Goal: Task Accomplishment & Management: Use online tool/utility

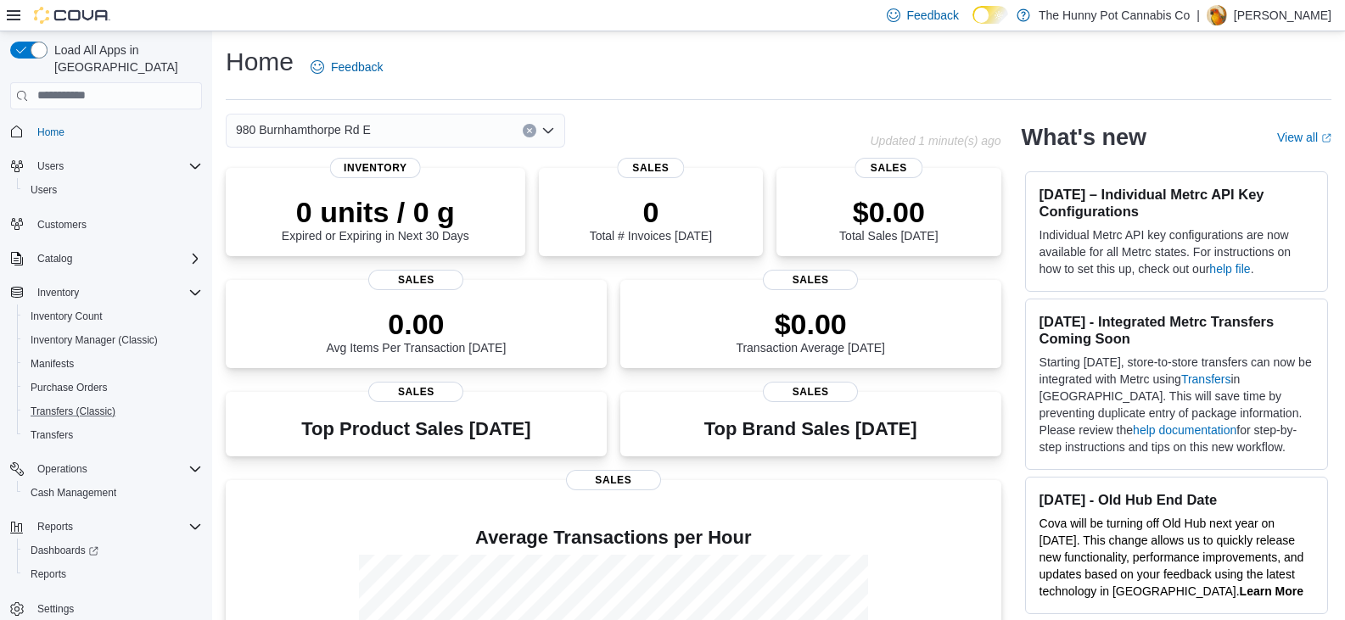
scroll to position [1, 0]
click at [60, 567] on span "Reports" at bounding box center [49, 574] width 36 height 14
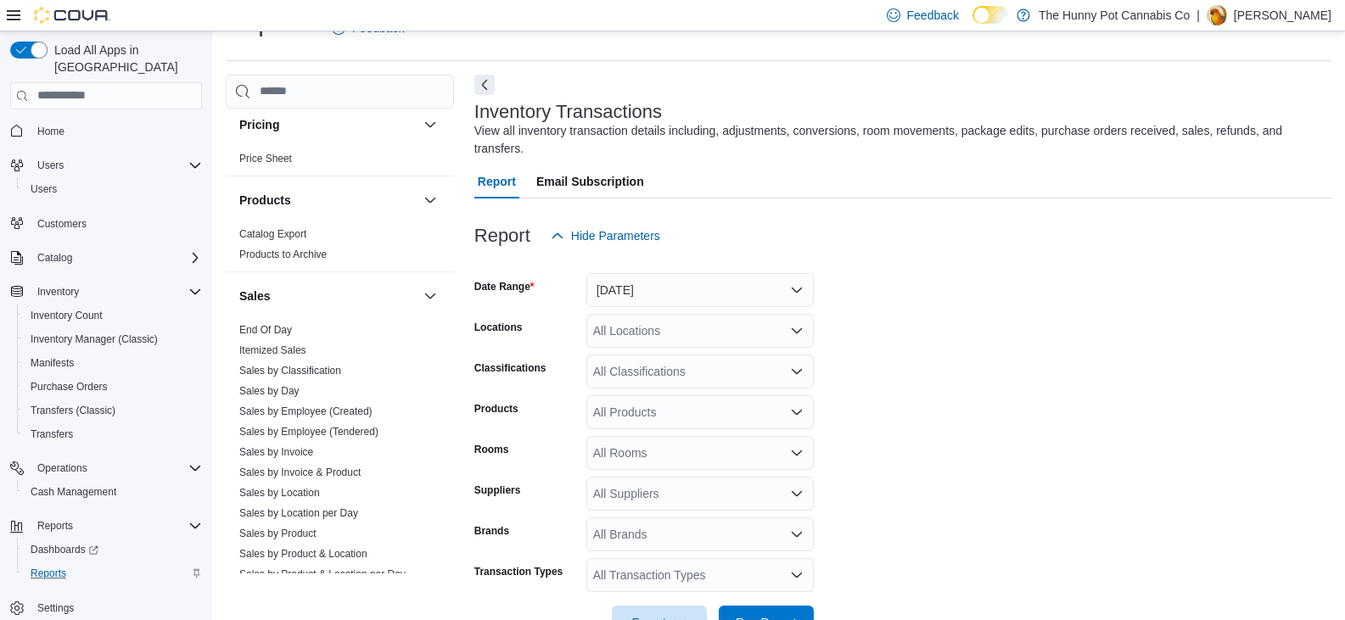
scroll to position [848, 0]
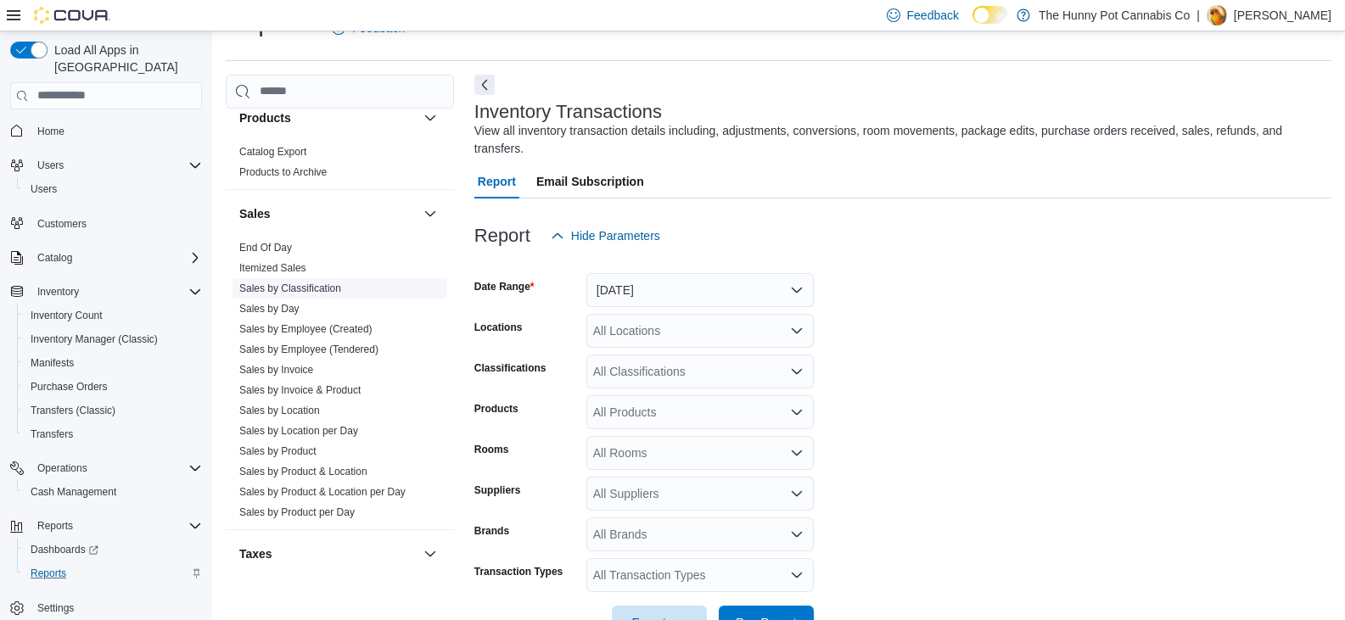
click at [318, 288] on link "Sales by Classification" at bounding box center [290, 289] width 102 height 12
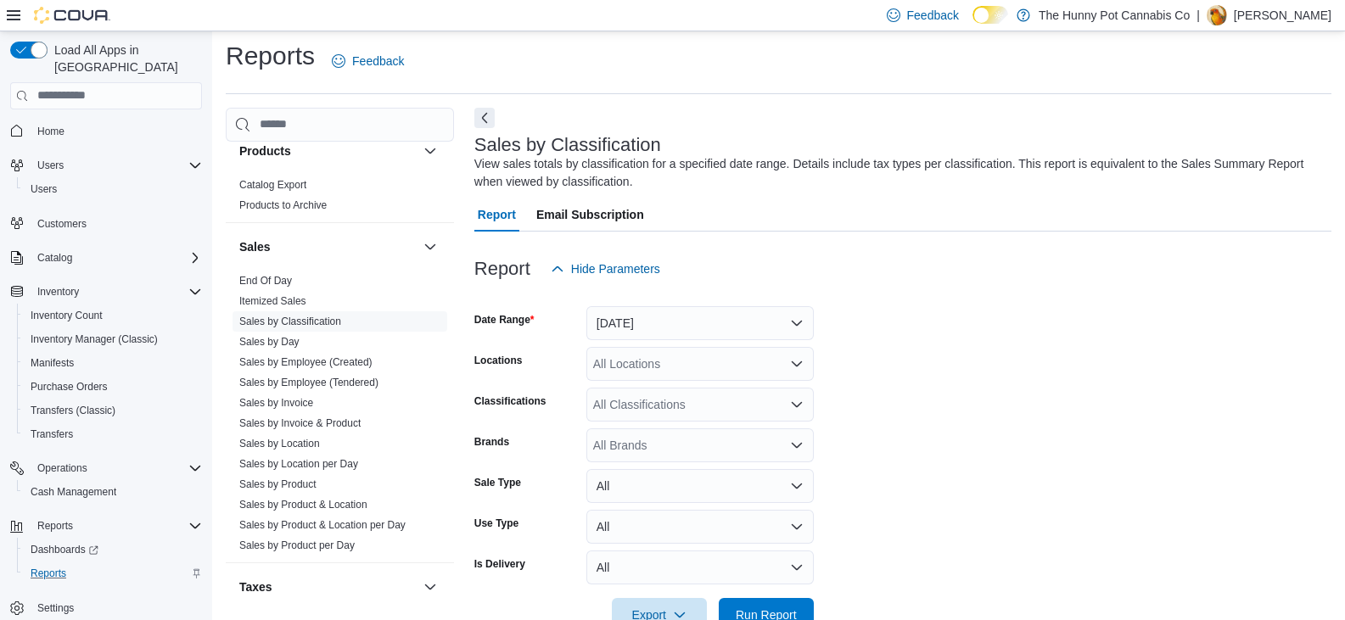
scroll to position [52, 0]
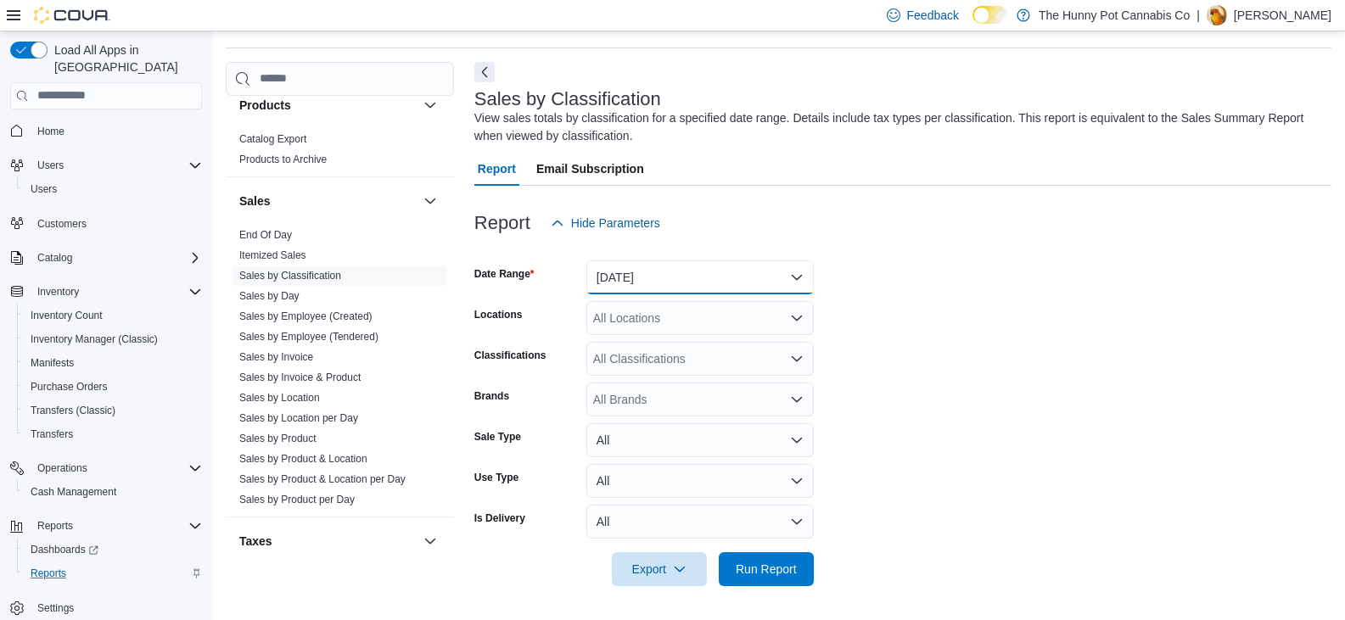
click at [616, 279] on button "[DATE]" at bounding box center [699, 277] width 227 height 34
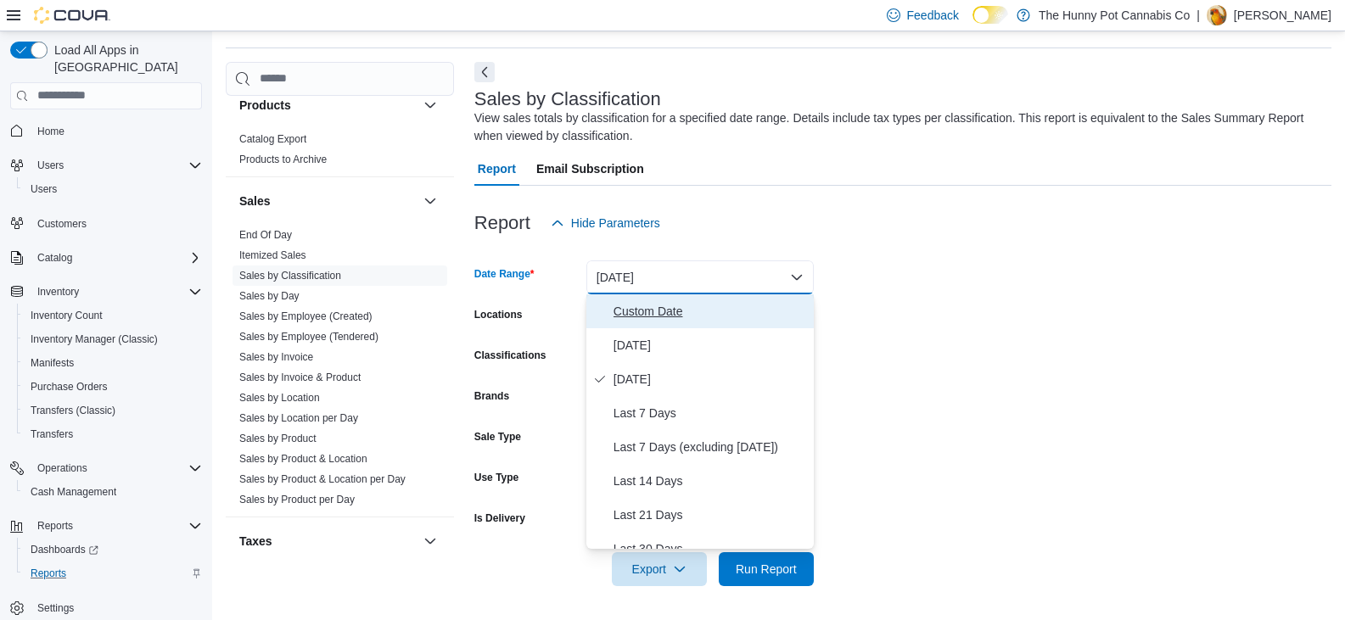
click at [642, 318] on span "Custom Date" at bounding box center [709, 311] width 193 height 20
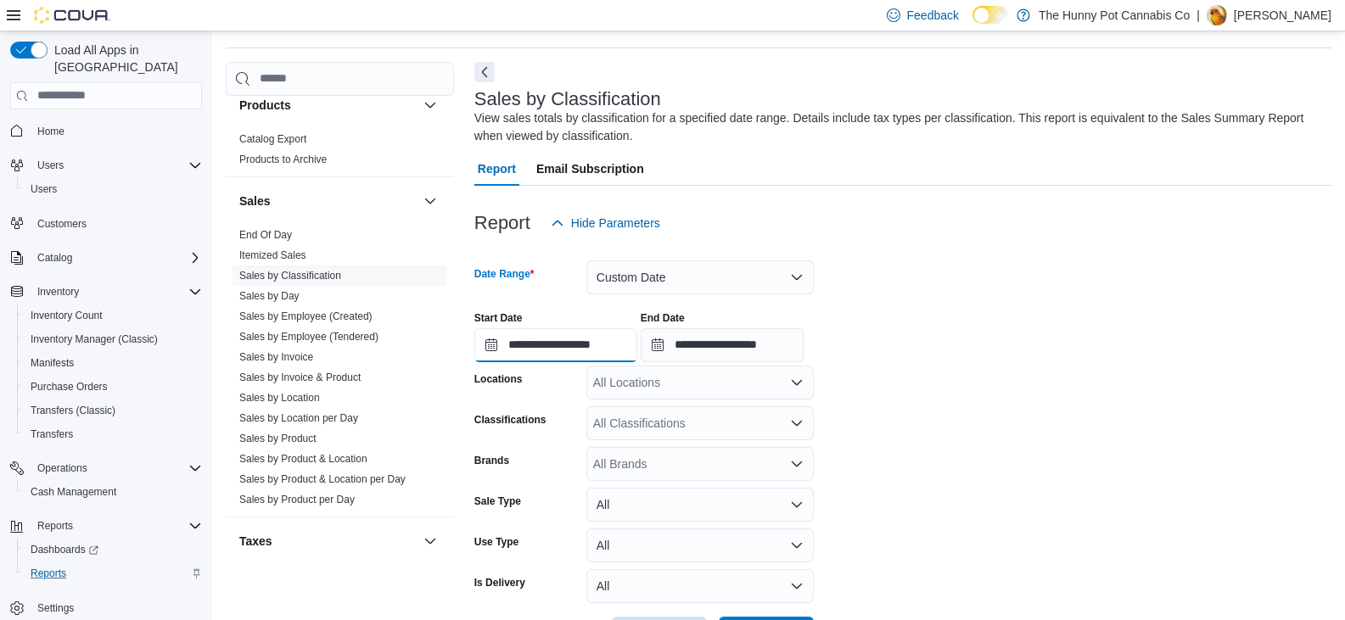
click at [611, 345] on input "**********" at bounding box center [555, 345] width 163 height 34
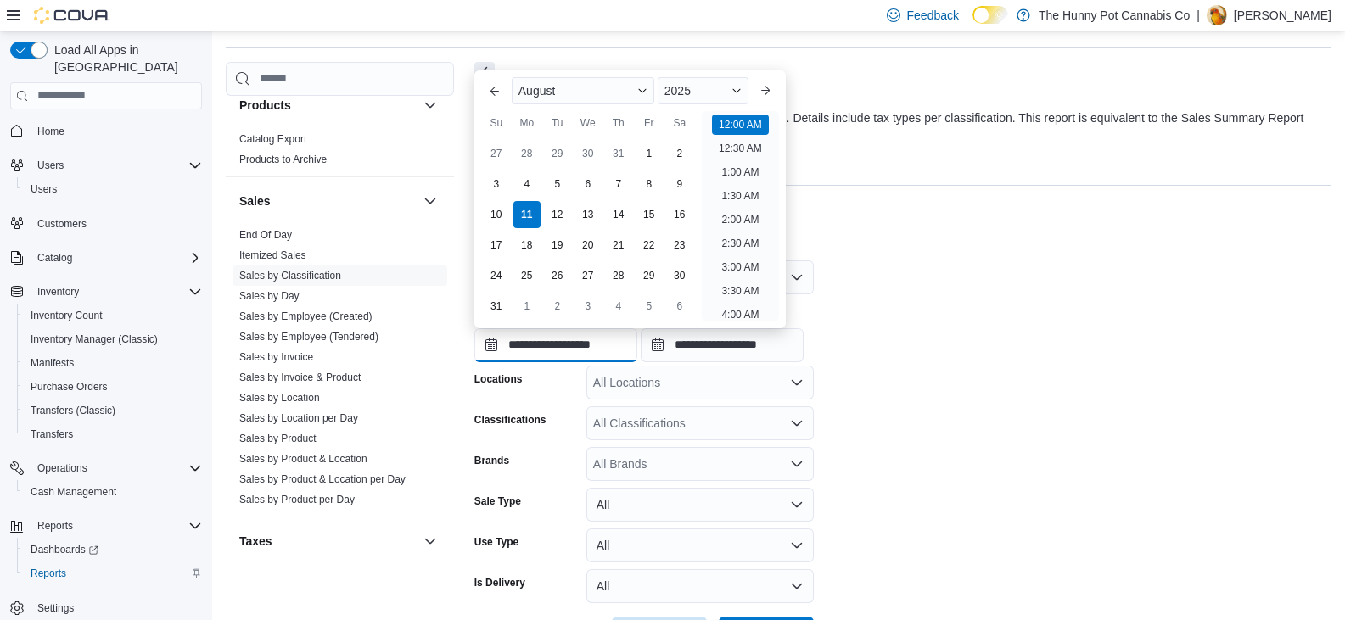
scroll to position [53, 0]
click at [685, 190] on div "9" at bounding box center [679, 184] width 30 height 30
type input "**********"
click at [725, 360] on input "**********" at bounding box center [722, 345] width 163 height 34
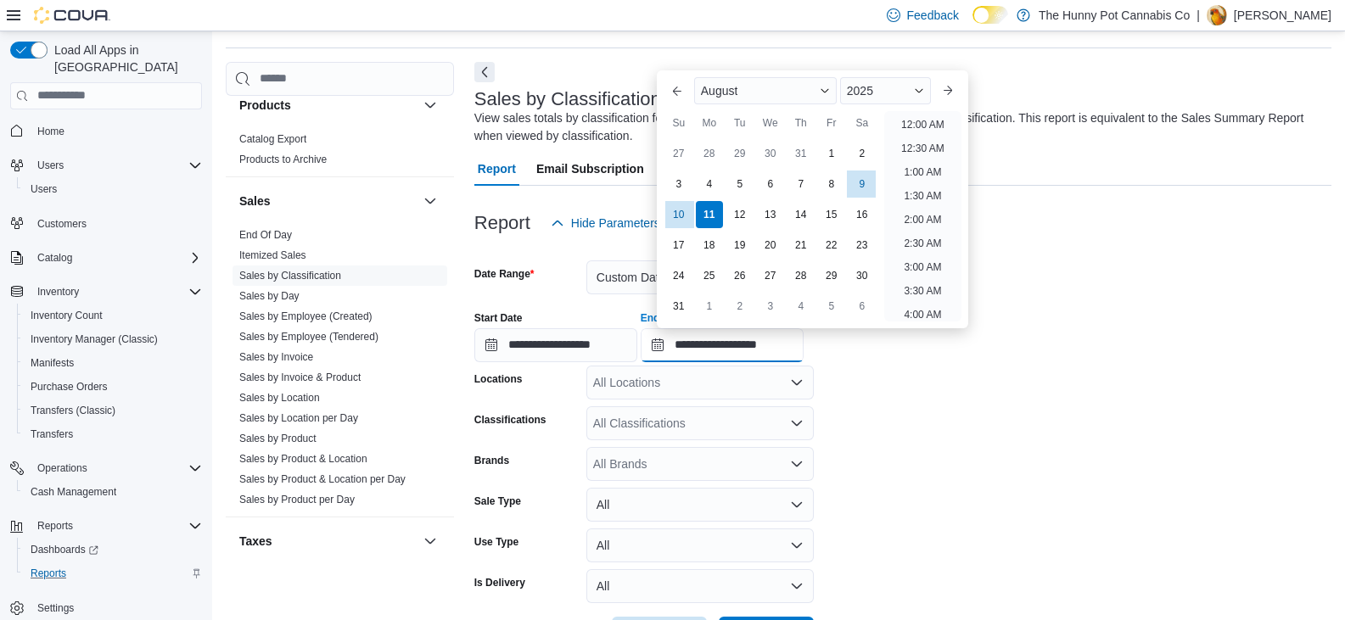
scroll to position [933, 0]
click at [862, 184] on div "9" at bounding box center [862, 184] width 30 height 30
type input "**********"
click at [1088, 417] on form "**********" at bounding box center [902, 445] width 857 height 411
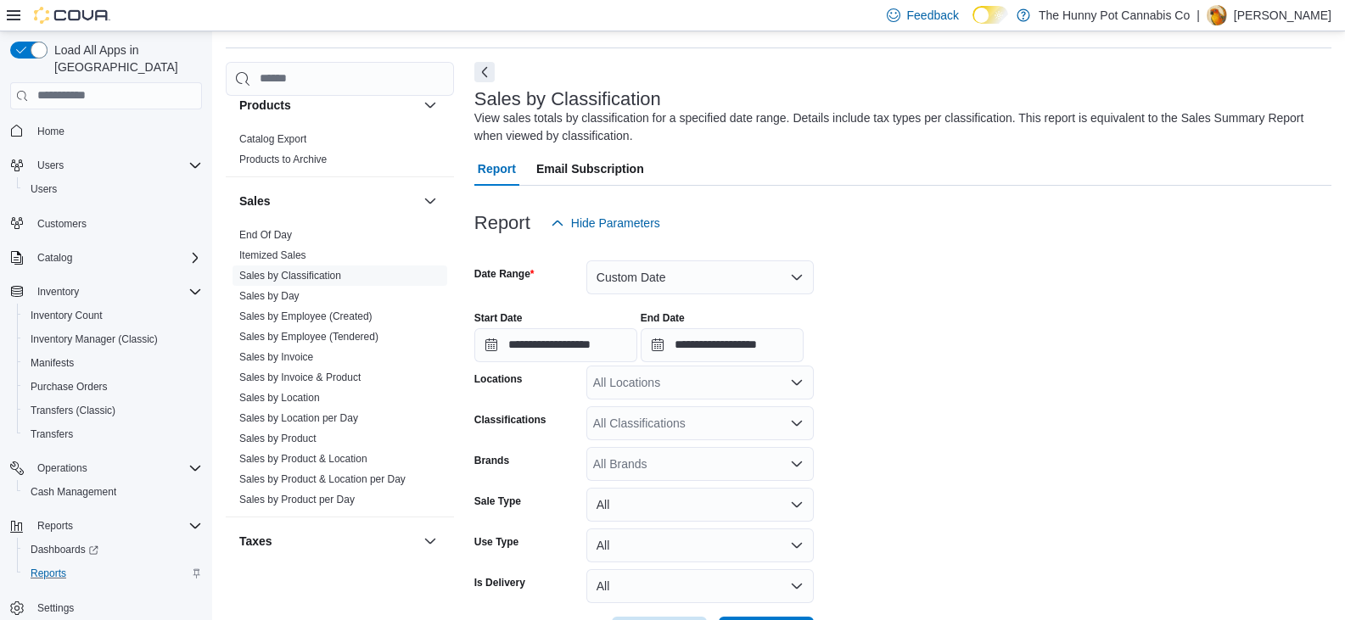
click at [652, 390] on div "All Locations" at bounding box center [699, 383] width 227 height 34
type input "***"
click at [684, 410] on span "980 Burnhamthorpe Rd E" at bounding box center [690, 411] width 135 height 17
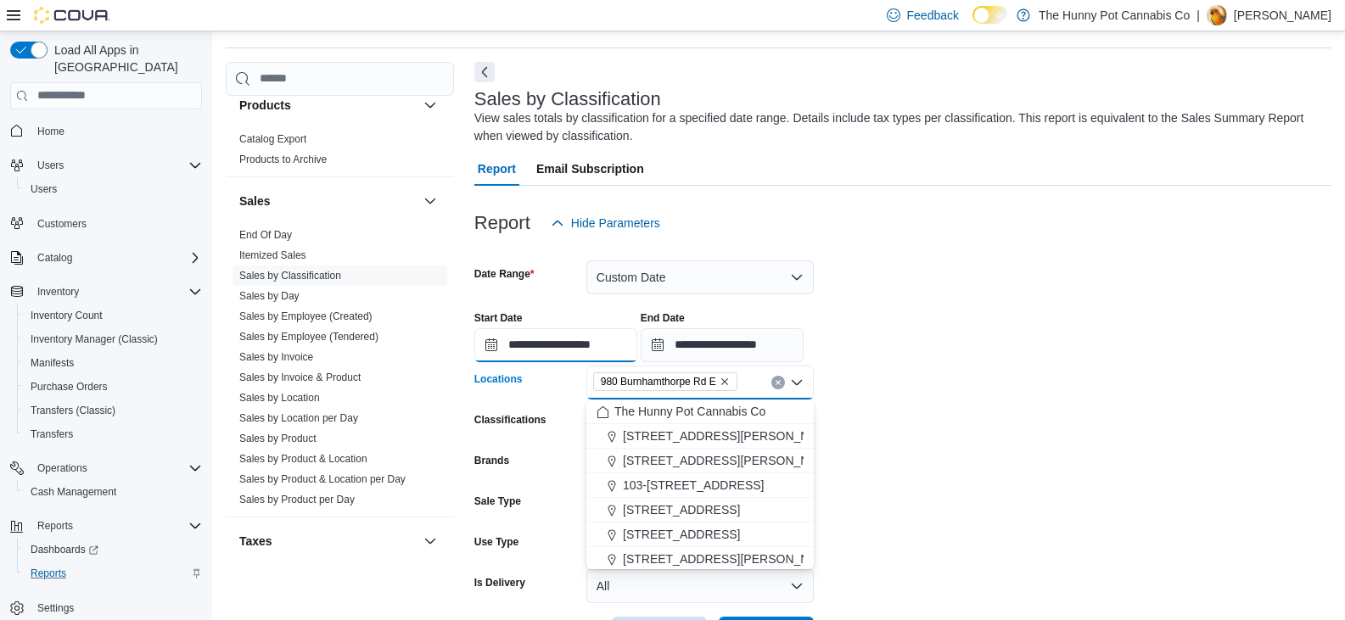
click at [619, 337] on input "**********" at bounding box center [555, 345] width 163 height 34
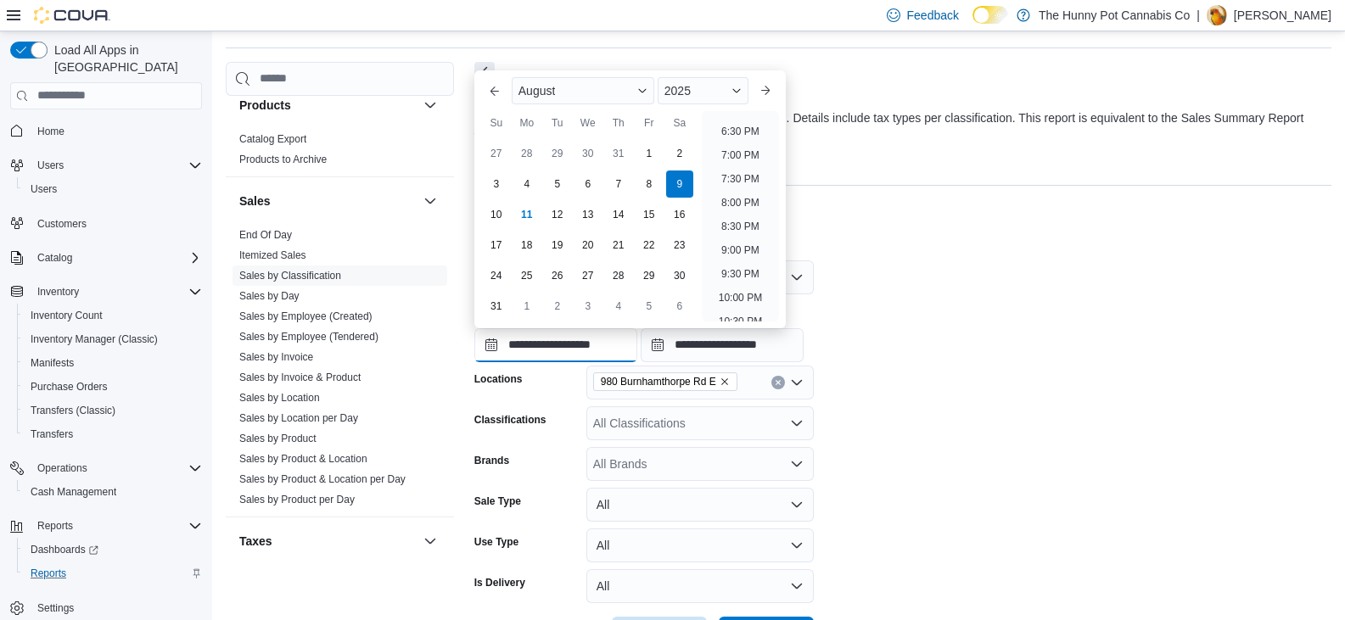
scroll to position [901, 0]
click at [741, 224] on li "9:00 PM" at bounding box center [740, 221] width 52 height 20
type input "**********"
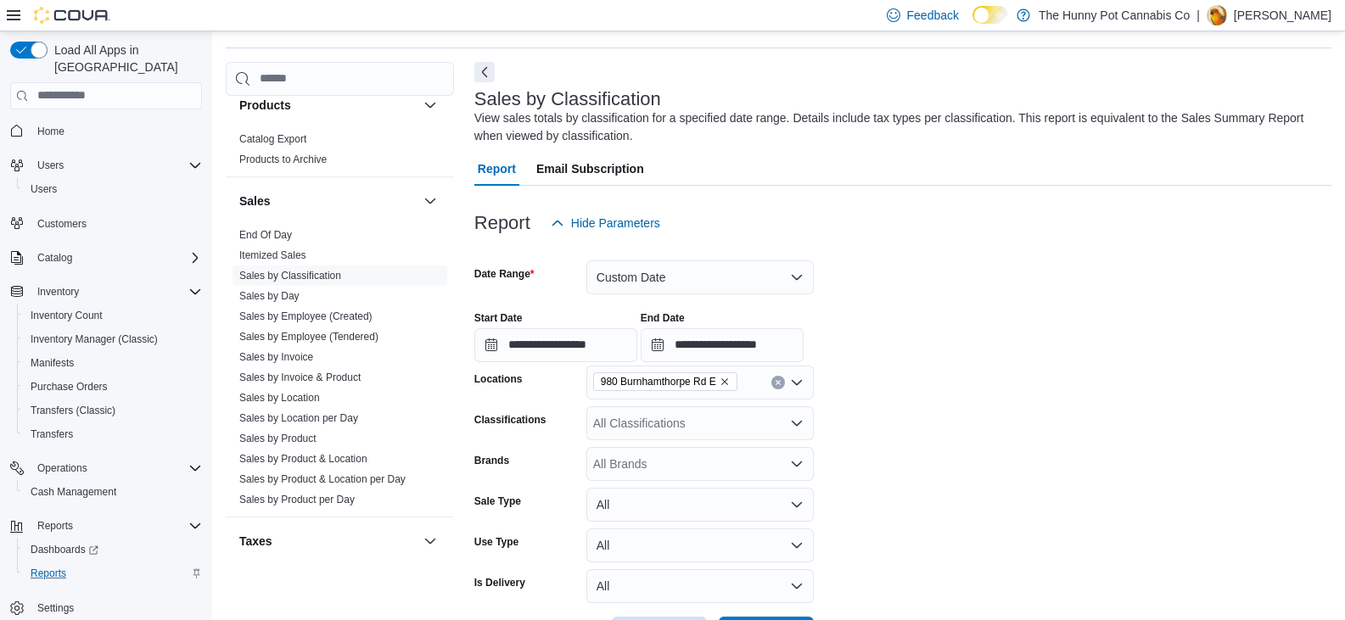
click at [999, 372] on form "**********" at bounding box center [902, 445] width 857 height 411
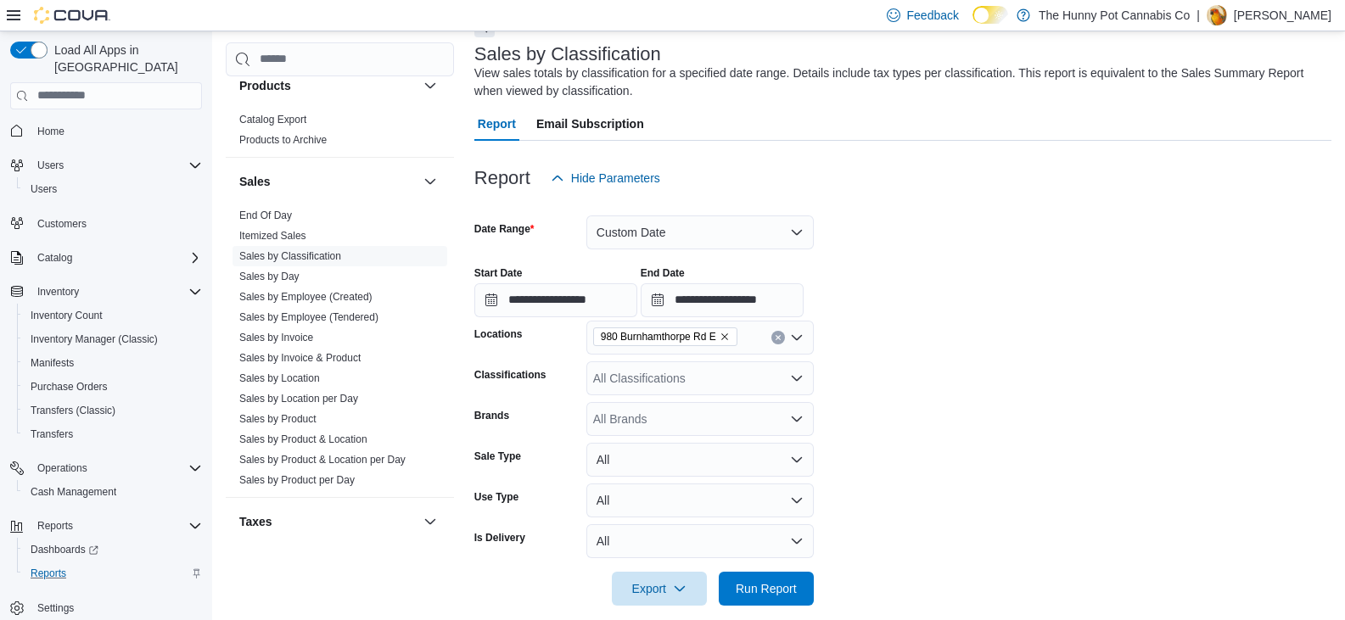
scroll to position [31, 0]
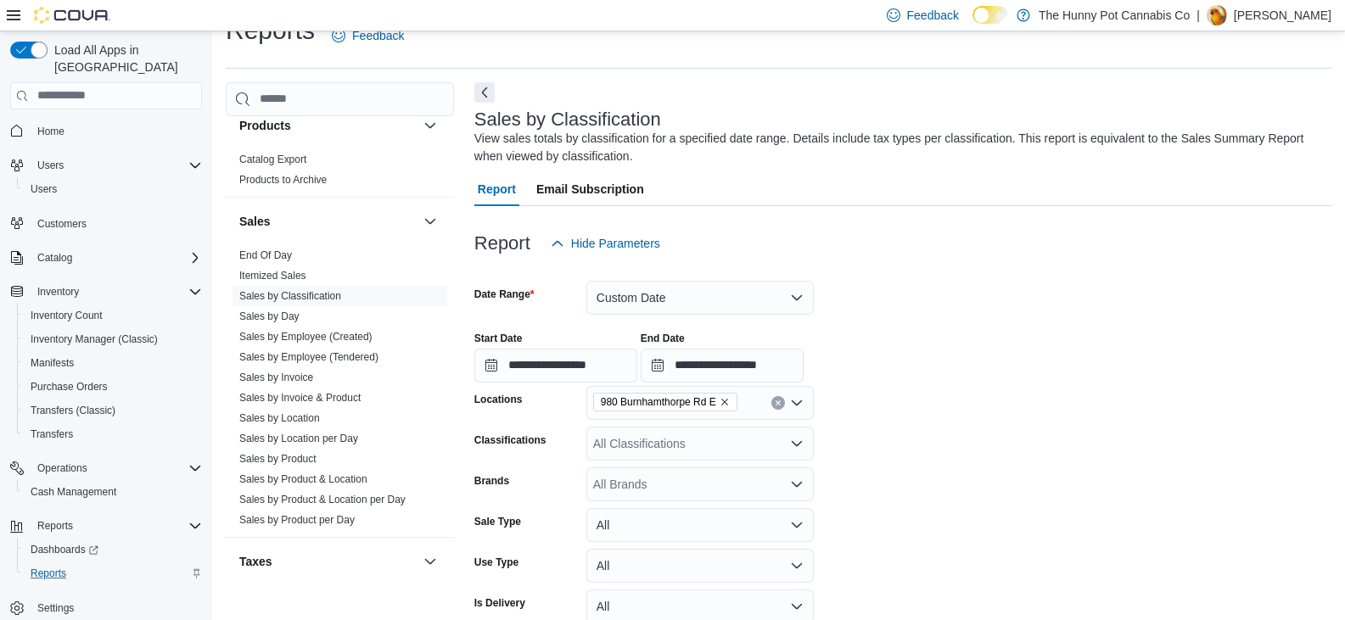
click at [808, 451] on div "All Classifications" at bounding box center [699, 444] width 227 height 34
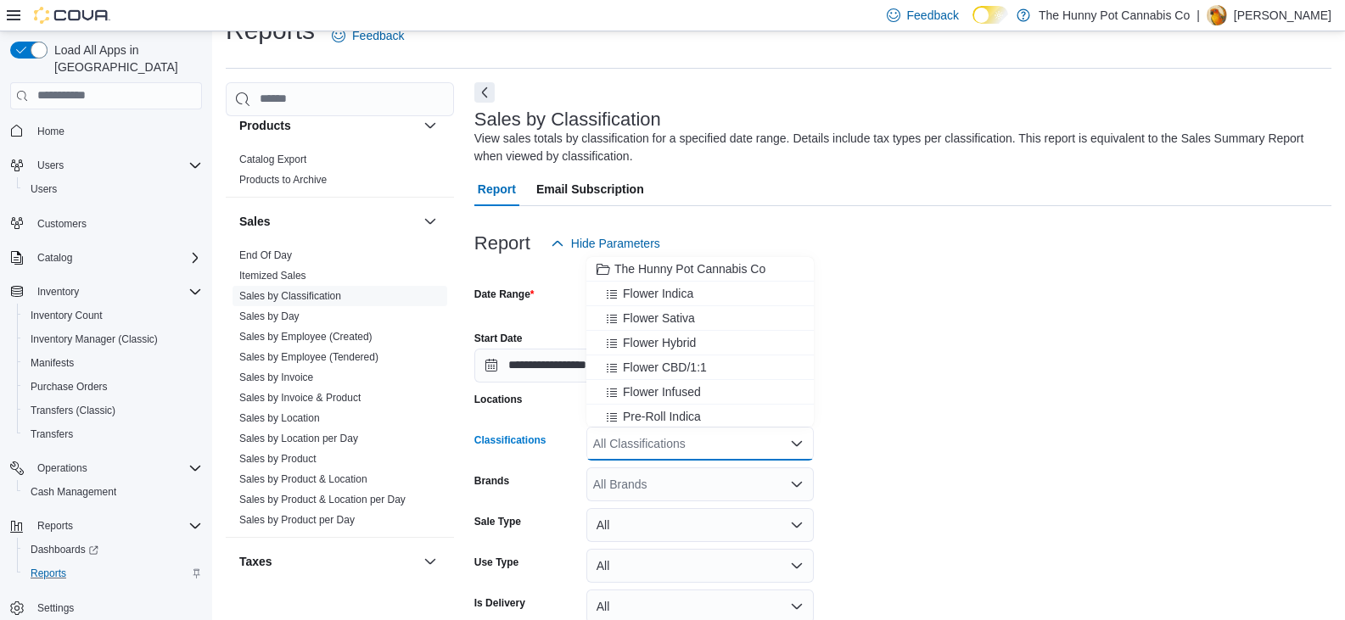
click at [798, 441] on icon "Close list of options" at bounding box center [797, 444] width 14 height 14
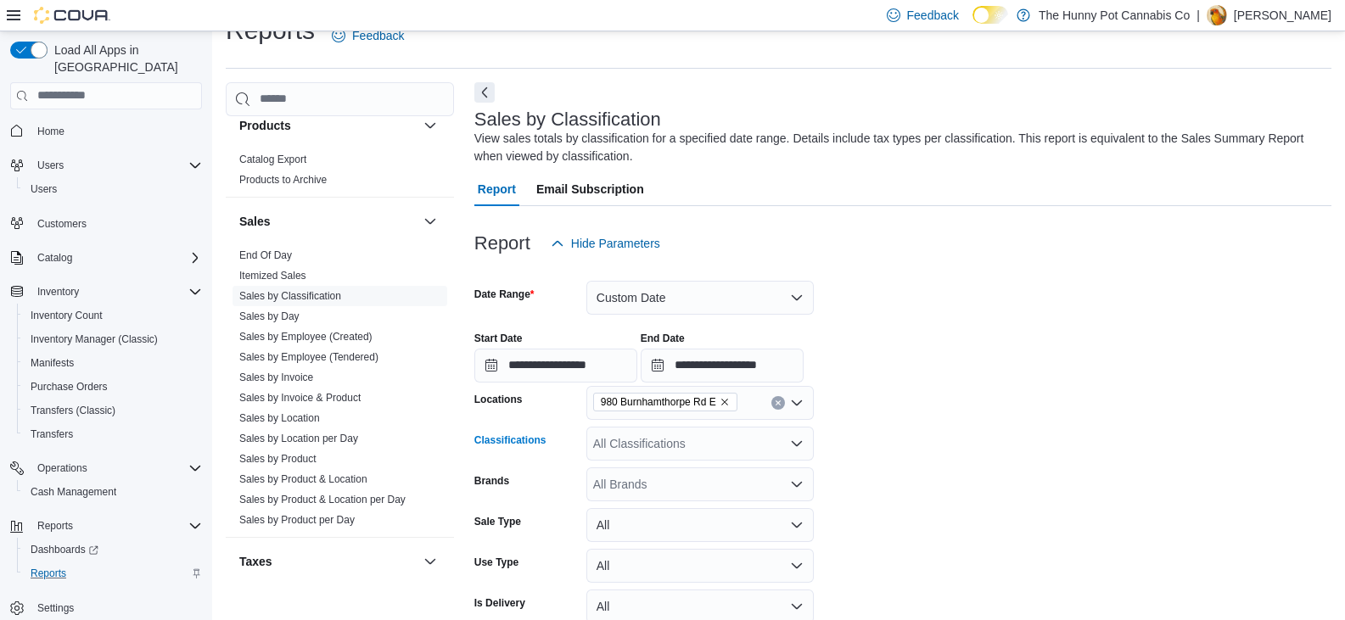
click at [798, 441] on icon "Open list of options" at bounding box center [797, 444] width 14 height 14
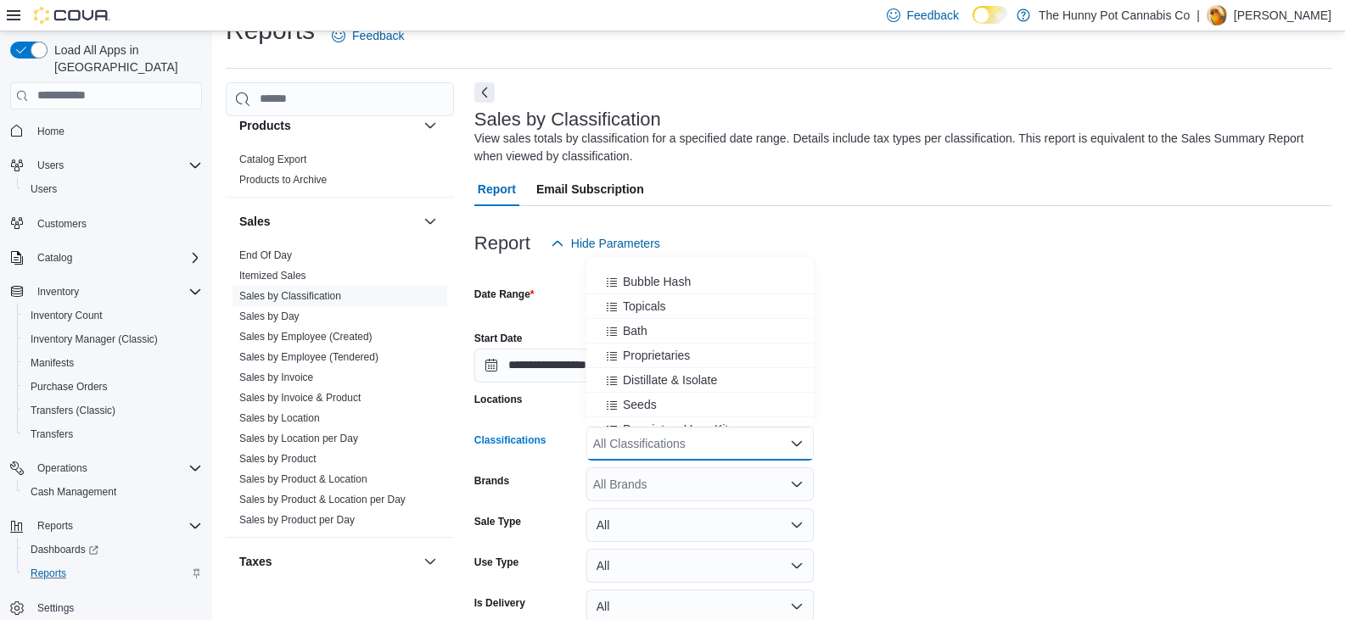
scroll to position [594, 0]
click at [718, 417] on div "Papers" at bounding box center [699, 413] width 207 height 17
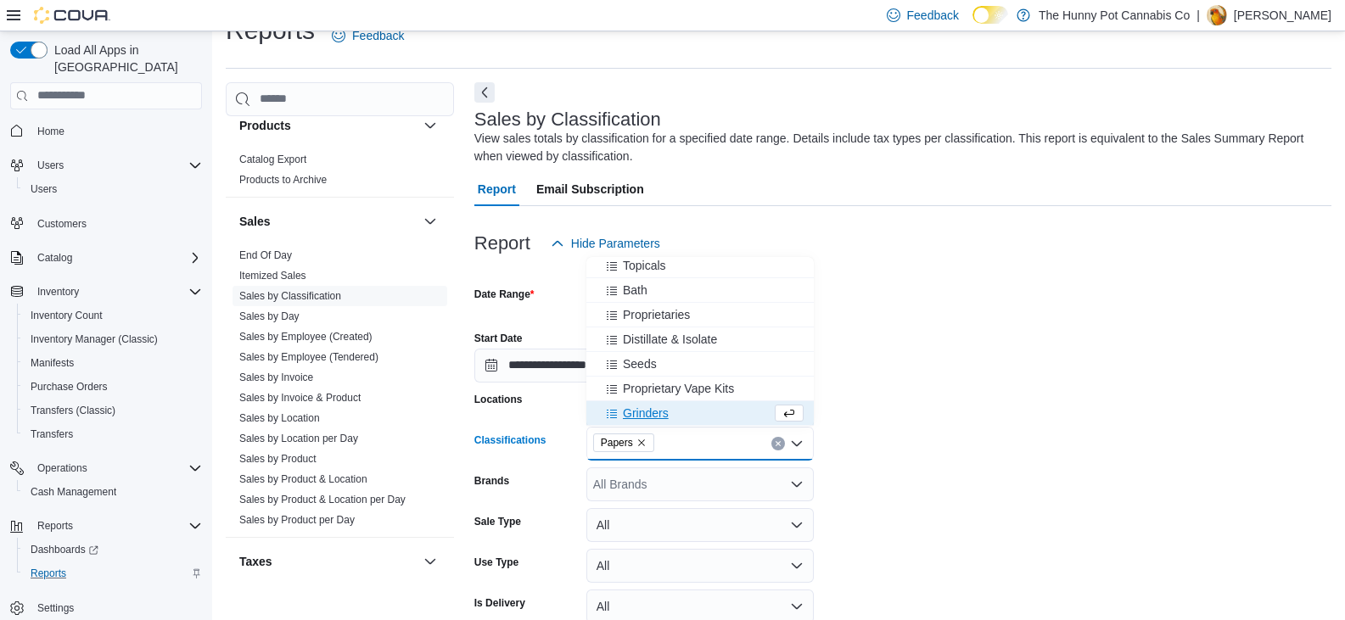
click at [725, 406] on div "Grinders" at bounding box center [683, 413] width 175 height 17
click at [725, 406] on div "Bongs" at bounding box center [683, 413] width 175 height 17
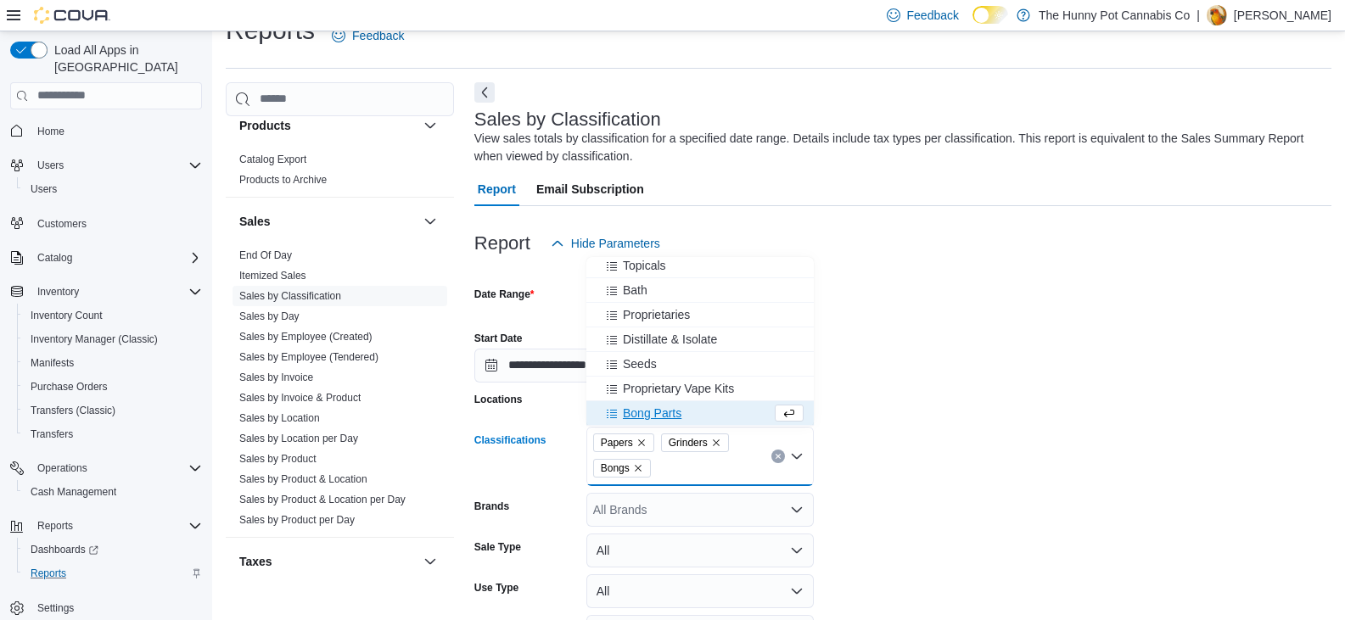
click at [725, 406] on div "Bong Parts" at bounding box center [683, 413] width 175 height 17
click at [725, 406] on div "Dabs" at bounding box center [683, 413] width 175 height 17
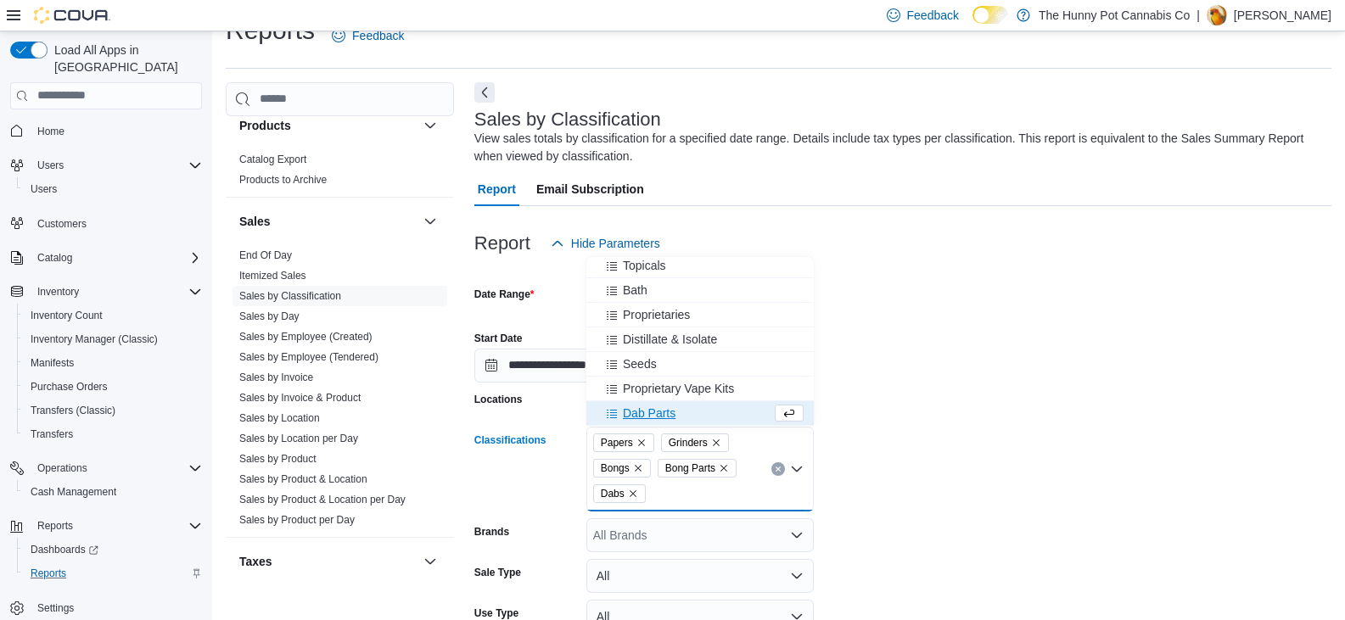
click at [725, 406] on div "Dab Parts" at bounding box center [683, 413] width 175 height 17
click at [725, 406] on div "Pipes" at bounding box center [683, 413] width 175 height 17
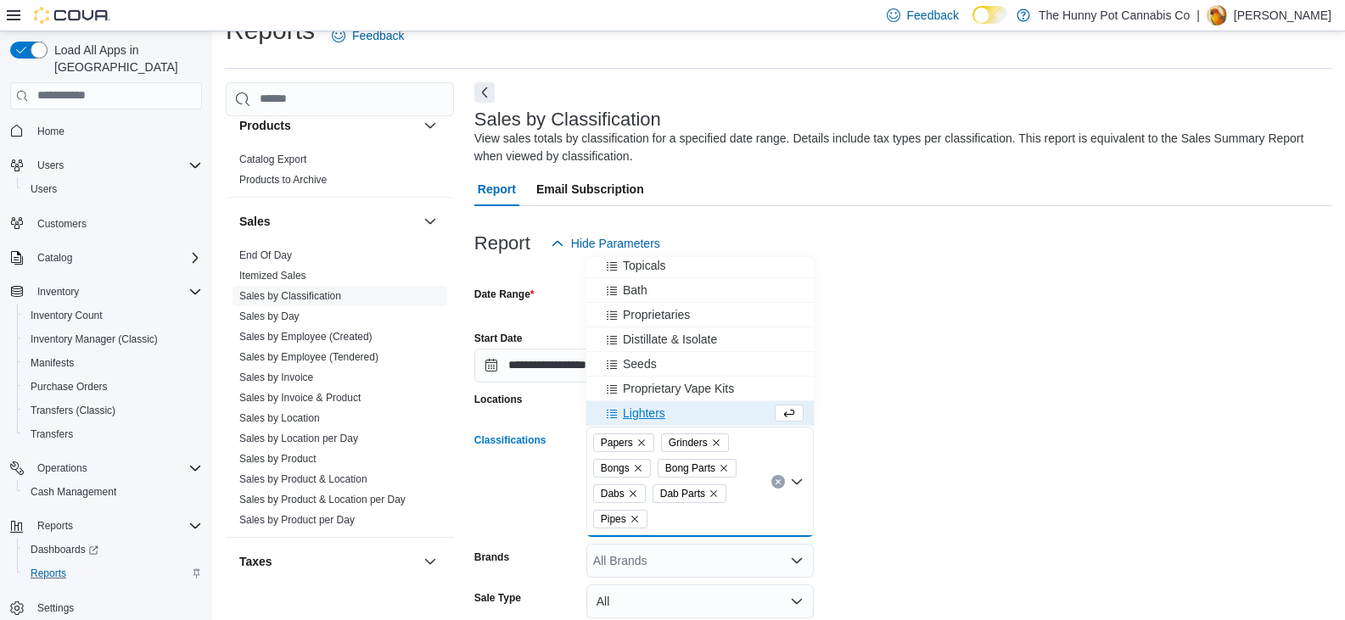
click at [725, 406] on div "Lighters" at bounding box center [683, 413] width 175 height 17
click at [725, 406] on div "Flower Vapes" at bounding box center [683, 413] width 175 height 17
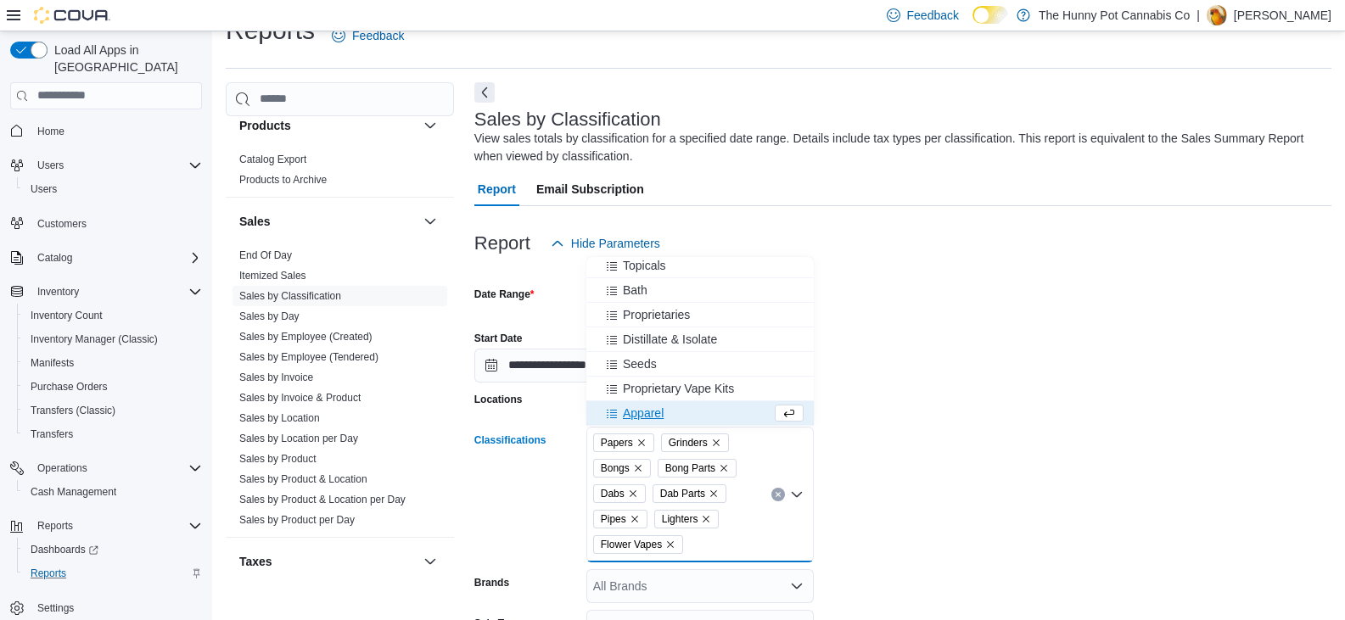
click at [725, 406] on div "Apparel" at bounding box center [683, 413] width 175 height 17
click at [725, 406] on div "Storage" at bounding box center [683, 413] width 175 height 17
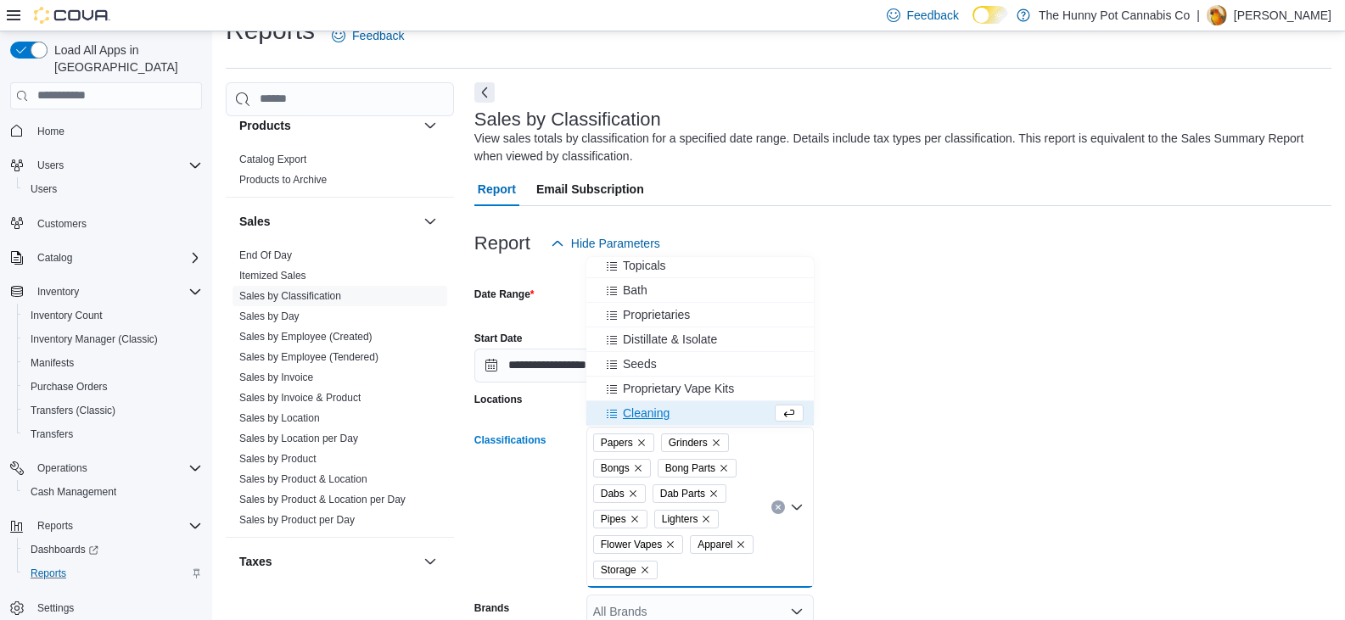
click at [725, 406] on div "Cleaning" at bounding box center [683, 413] width 175 height 17
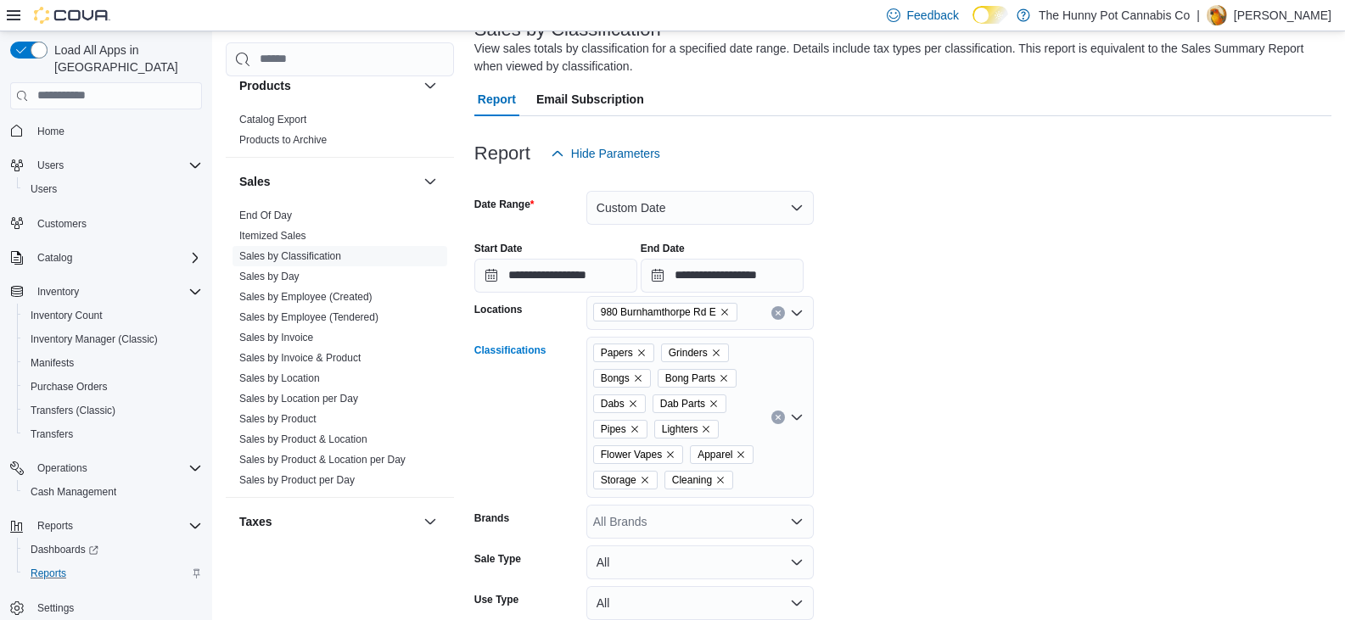
scroll to position [243, 0]
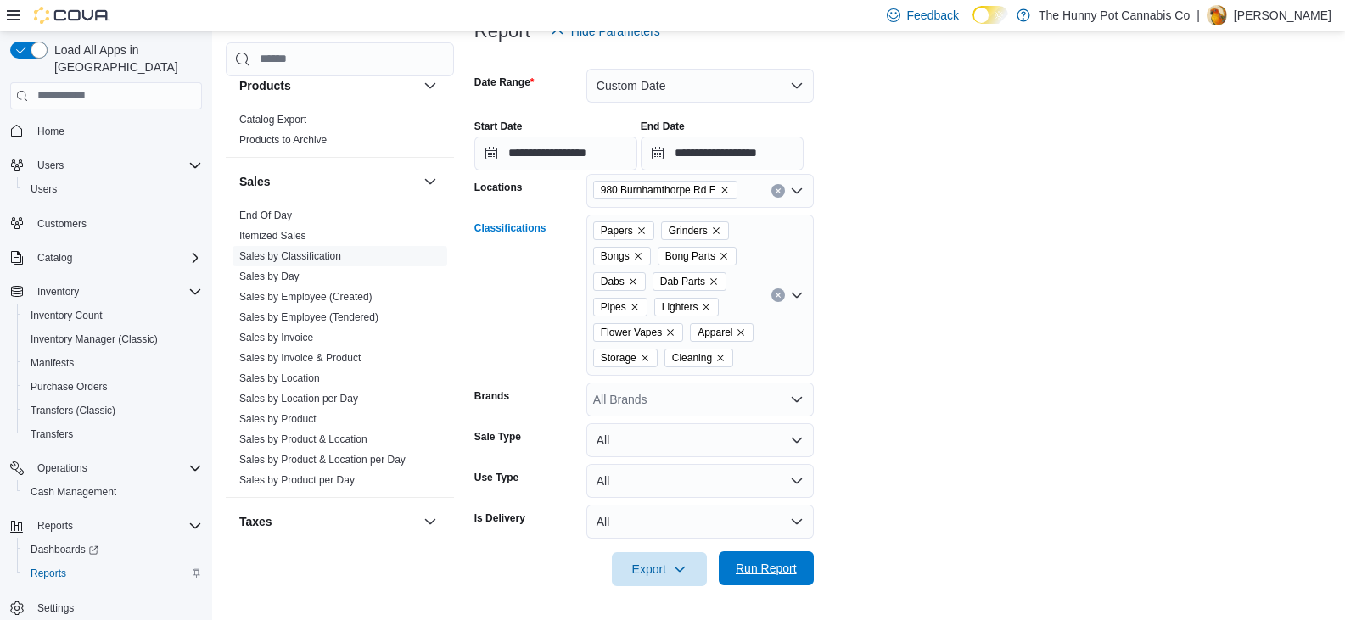
click at [786, 559] on span "Run Report" at bounding box center [766, 568] width 75 height 34
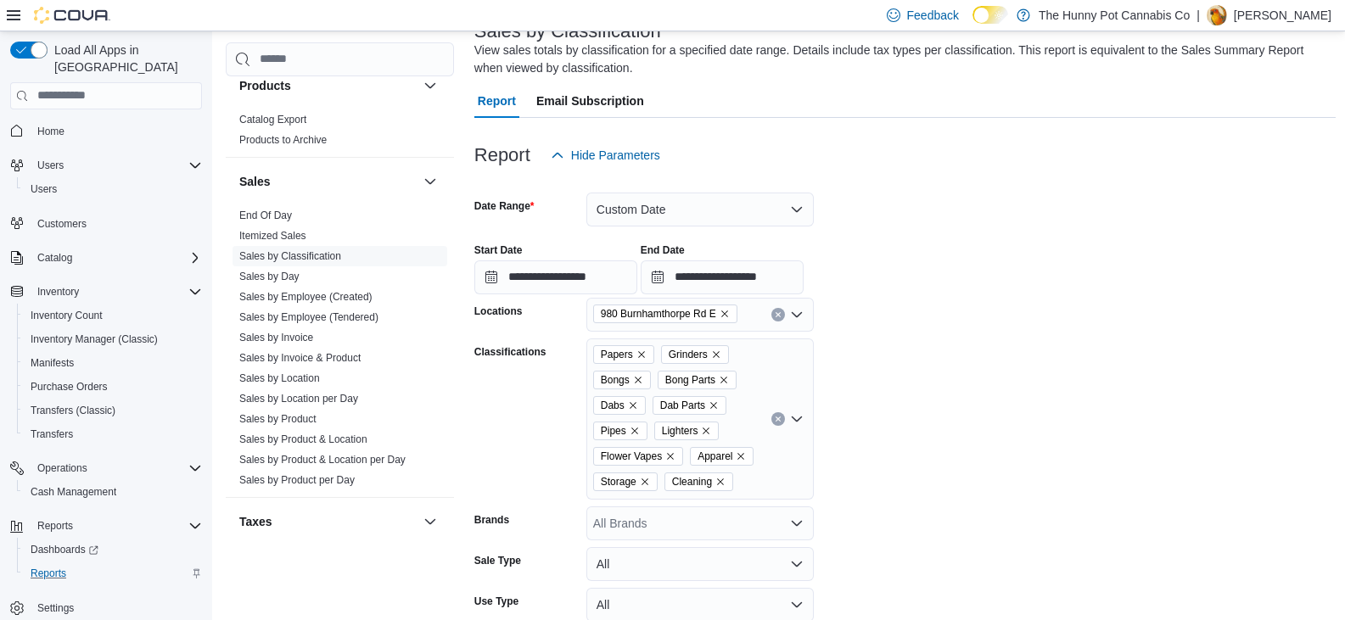
scroll to position [81, 0]
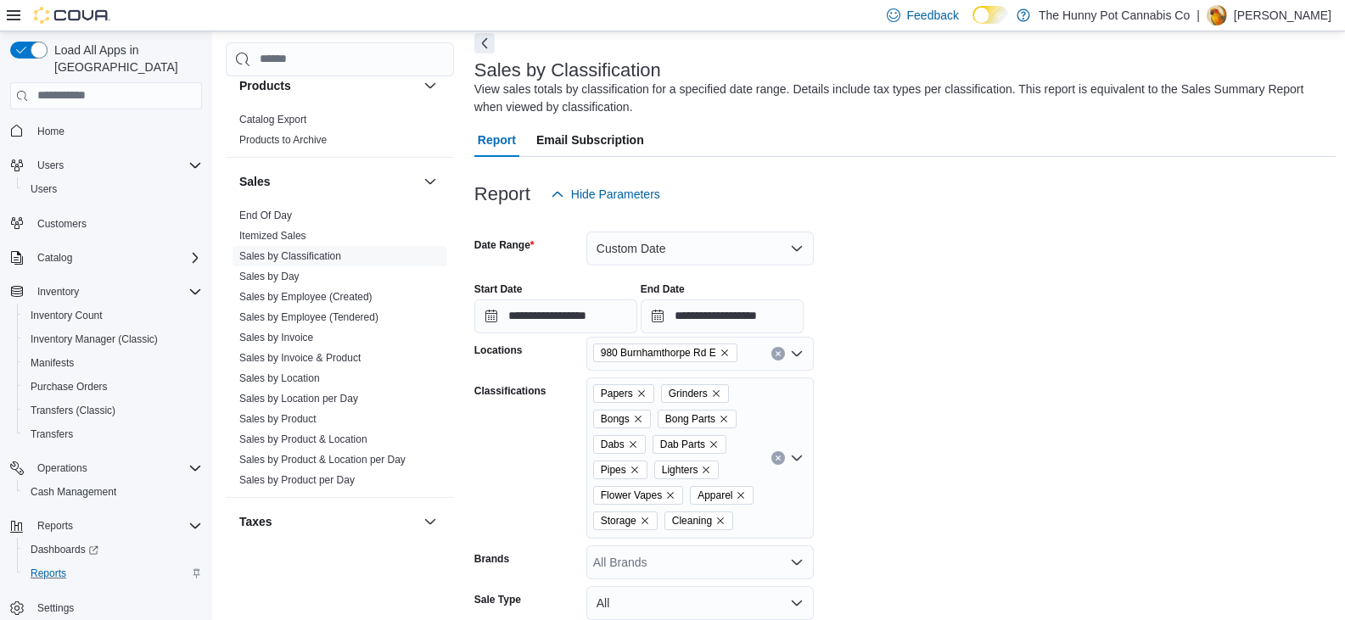
click at [784, 520] on div "Papers Grinders Bongs Bong Parts Dabs Dab Parts Pipes Lighters Flower Vapes App…" at bounding box center [699, 458] width 227 height 161
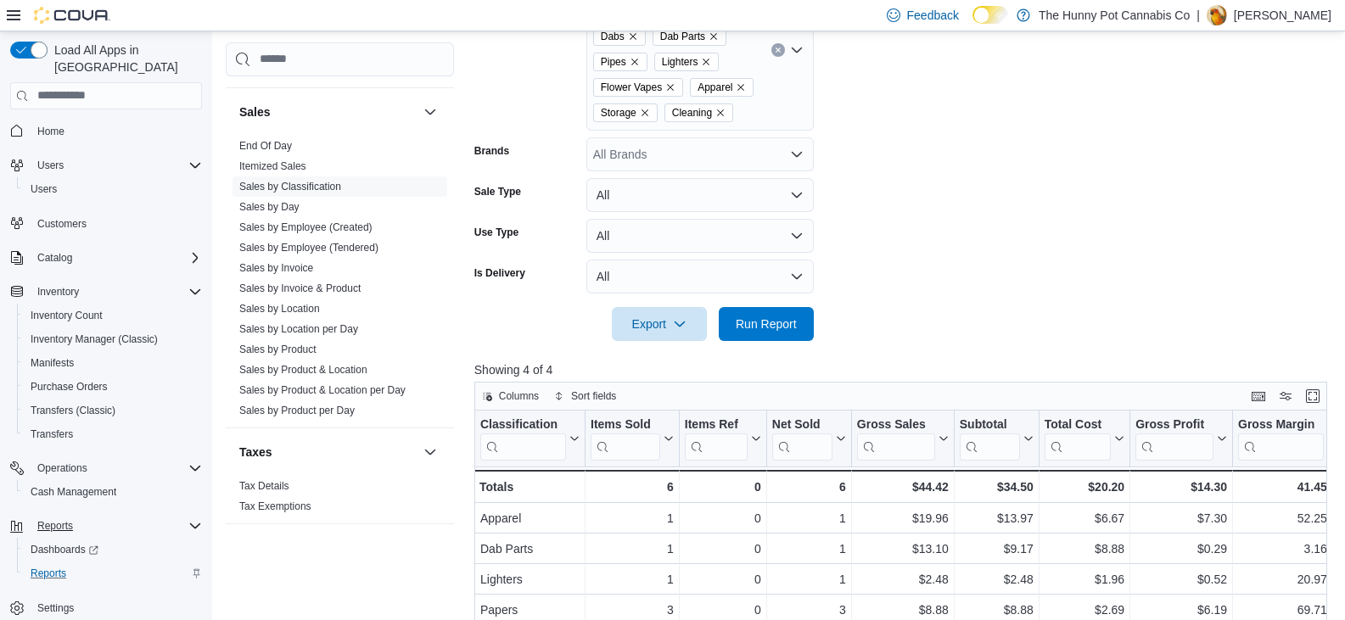
scroll to position [590, 0]
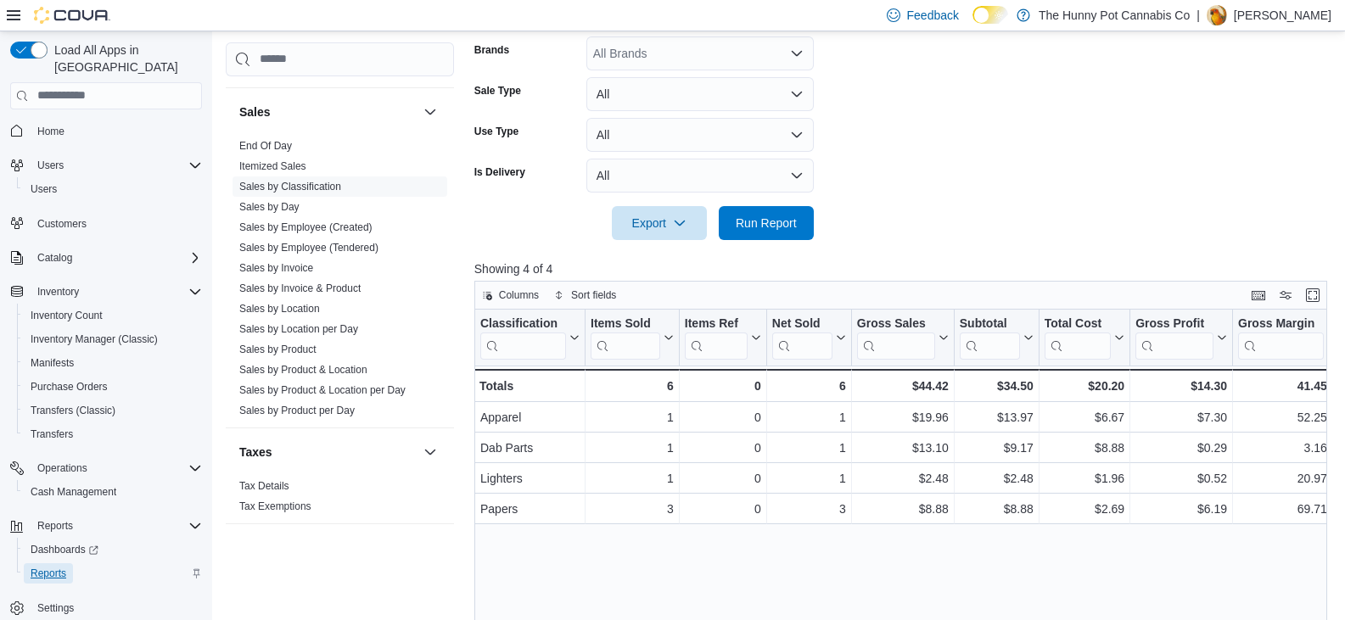
click at [59, 567] on span "Reports" at bounding box center [49, 574] width 36 height 14
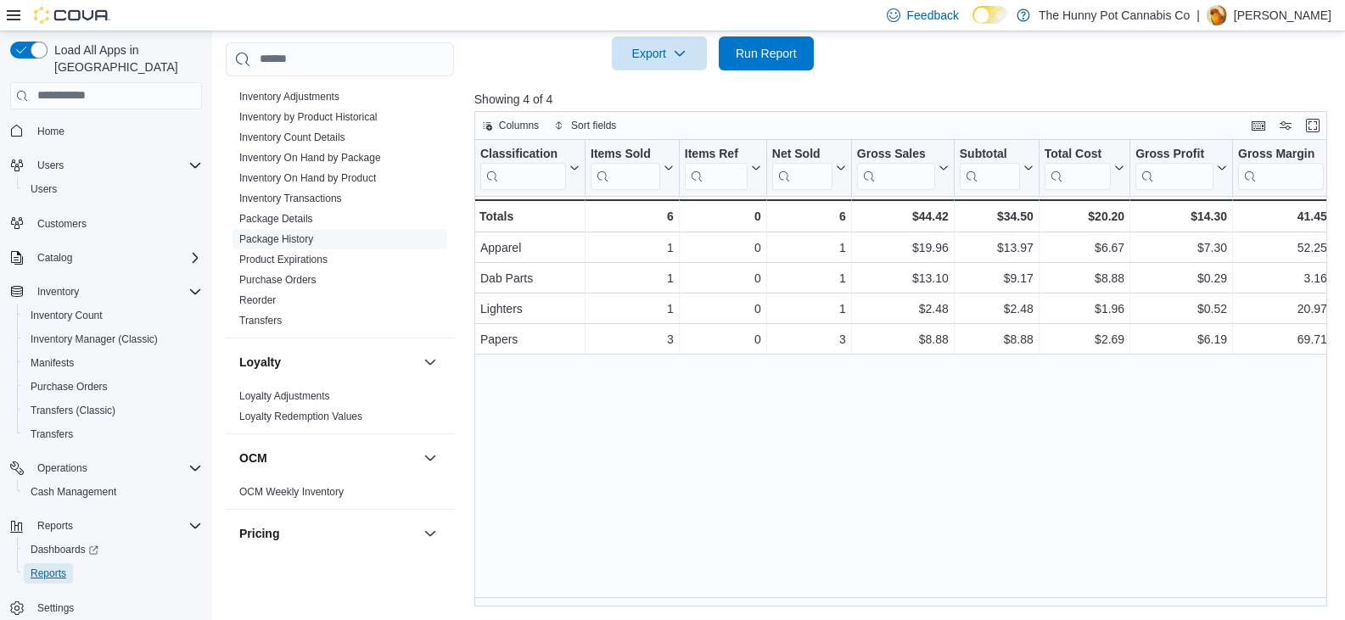
scroll to position [324, 0]
click at [342, 182] on link "Inventory On Hand by Product" at bounding box center [307, 179] width 137 height 12
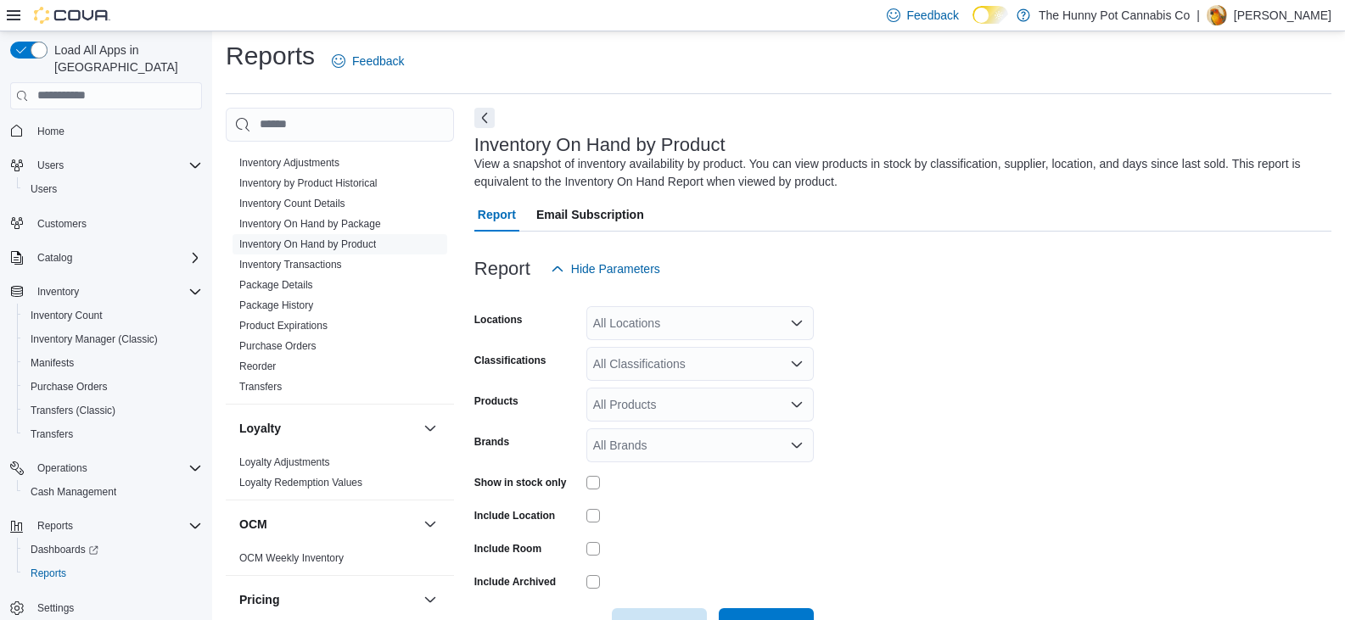
scroll to position [57, 0]
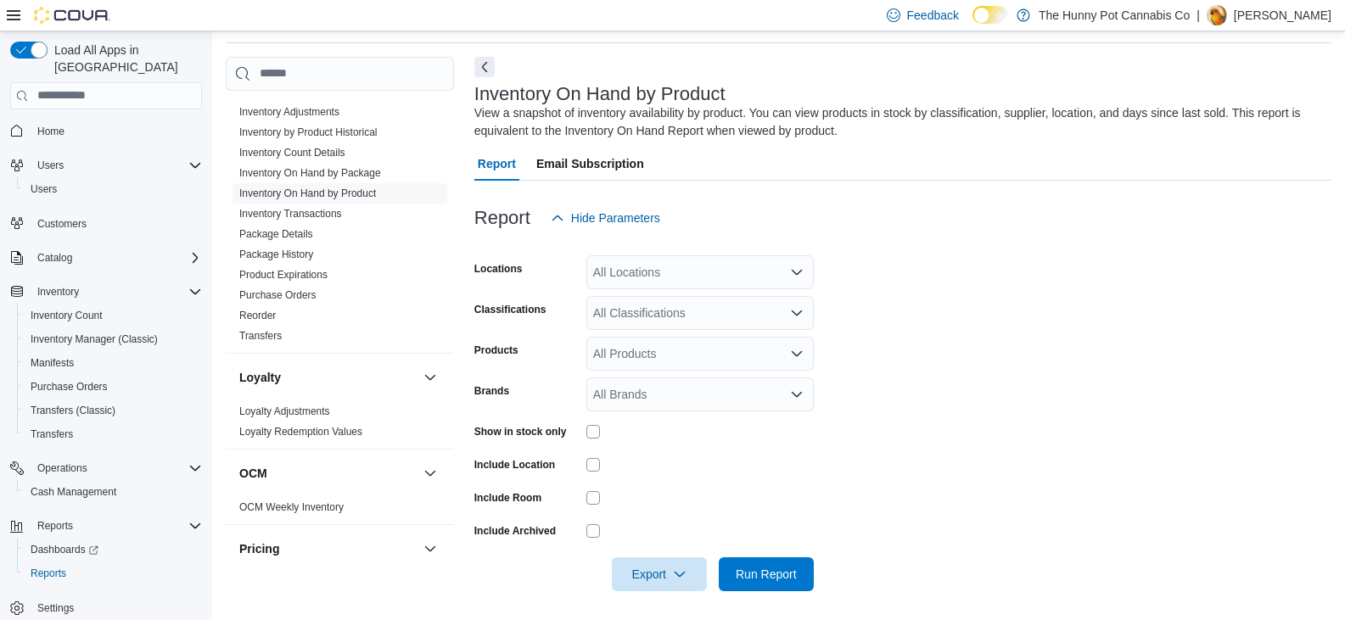
click at [714, 271] on div "All Locations" at bounding box center [699, 272] width 227 height 34
type input "*"
type input "***"
click at [708, 299] on span "980 Burnhamthorpe Rd E" at bounding box center [690, 301] width 135 height 17
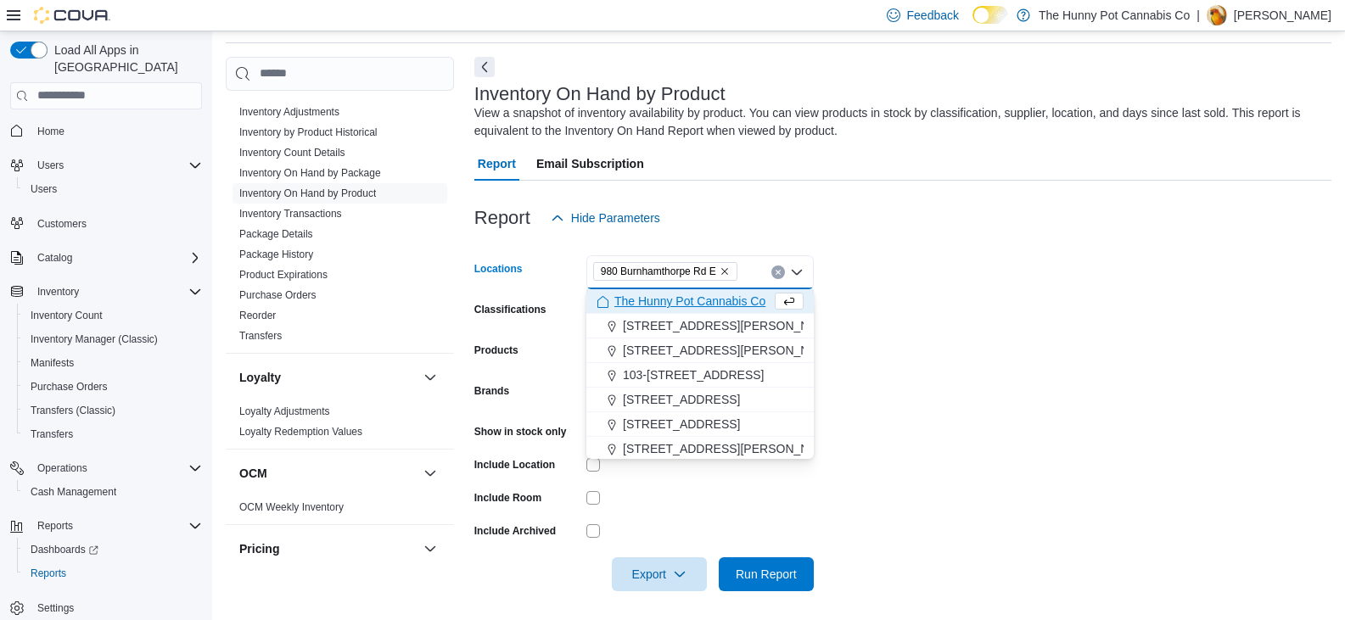
click at [510, 414] on form "Locations [STREET_ADDRESS] Combo box. Selected. [STREET_ADDRESS] Press Backspac…" at bounding box center [902, 413] width 857 height 356
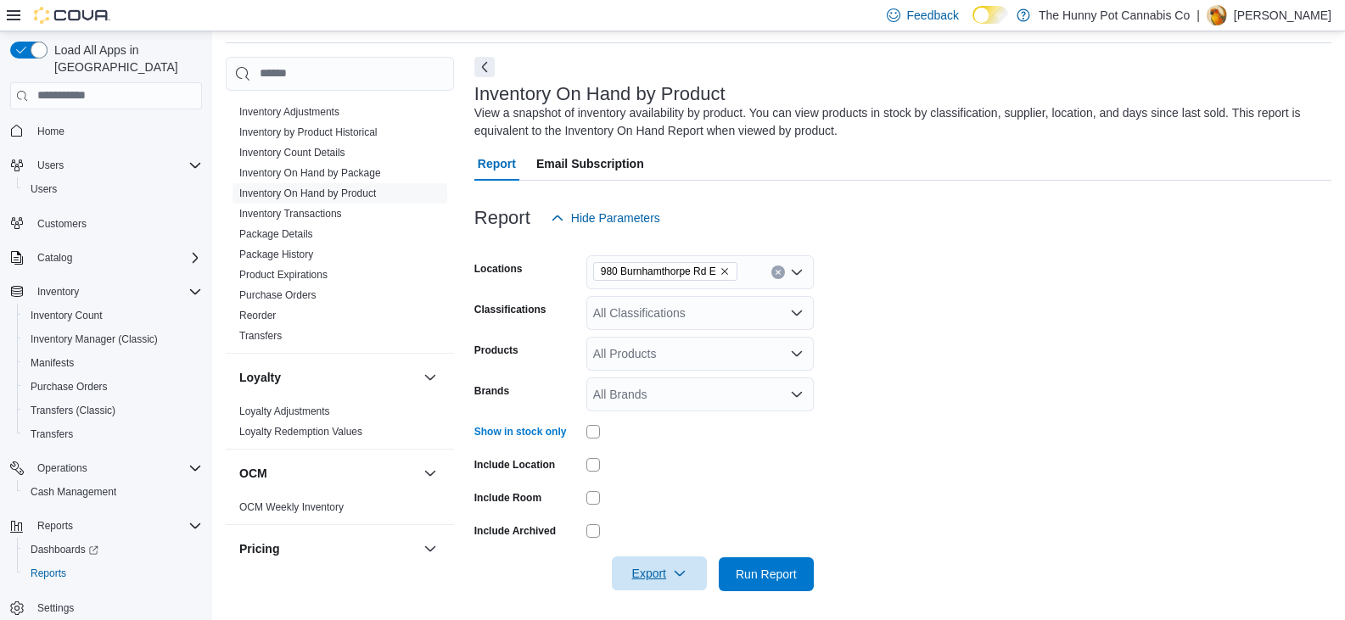
click at [657, 582] on span "Export" at bounding box center [659, 574] width 75 height 34
click at [691, 467] on span "Export to Excel" at bounding box center [662, 473] width 76 height 14
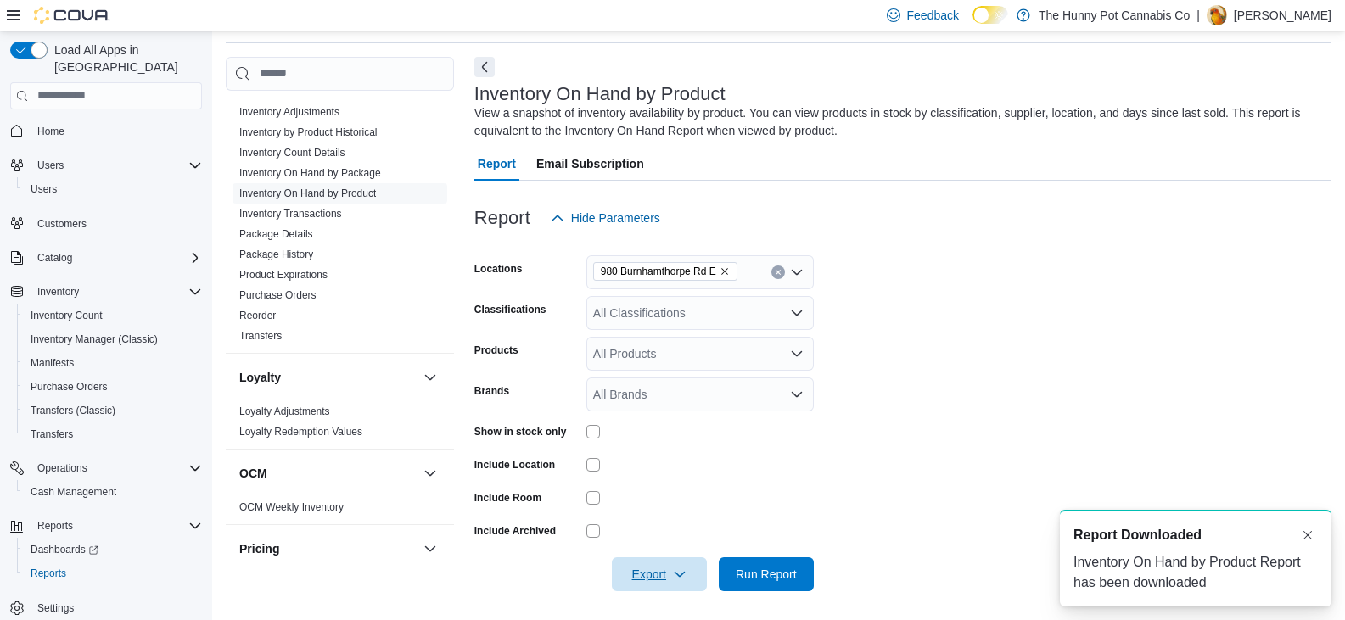
scroll to position [0, 0]
